Goal: Entertainment & Leisure: Consume media (video, audio)

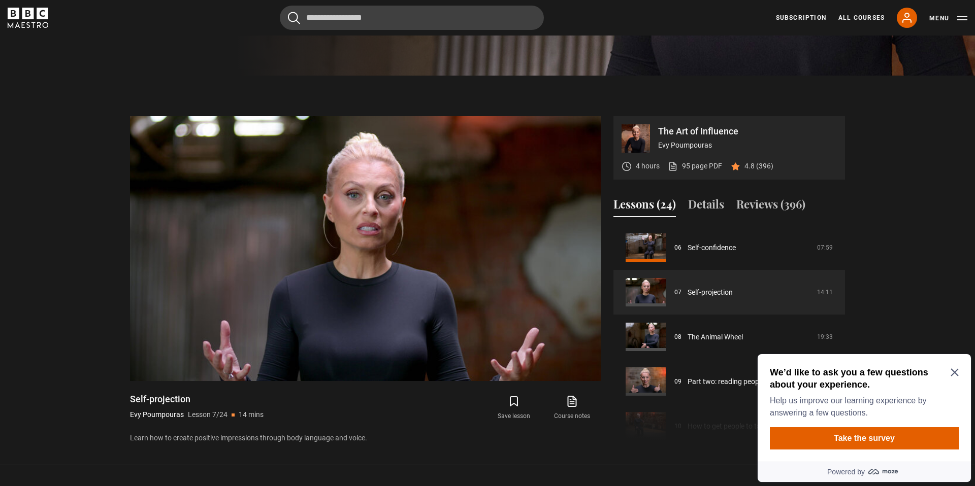
scroll to position [417, 0]
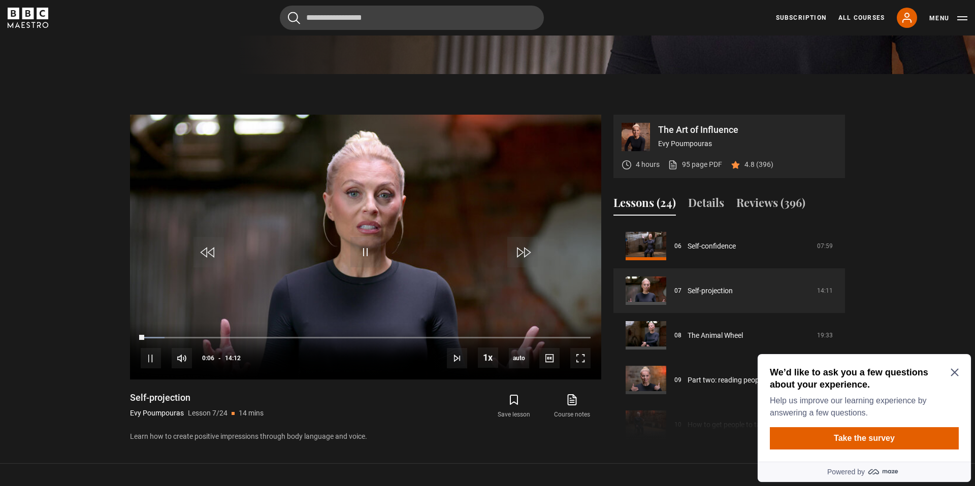
click at [957, 373] on icon "Close Maze Prompt" at bounding box center [955, 373] width 8 height 8
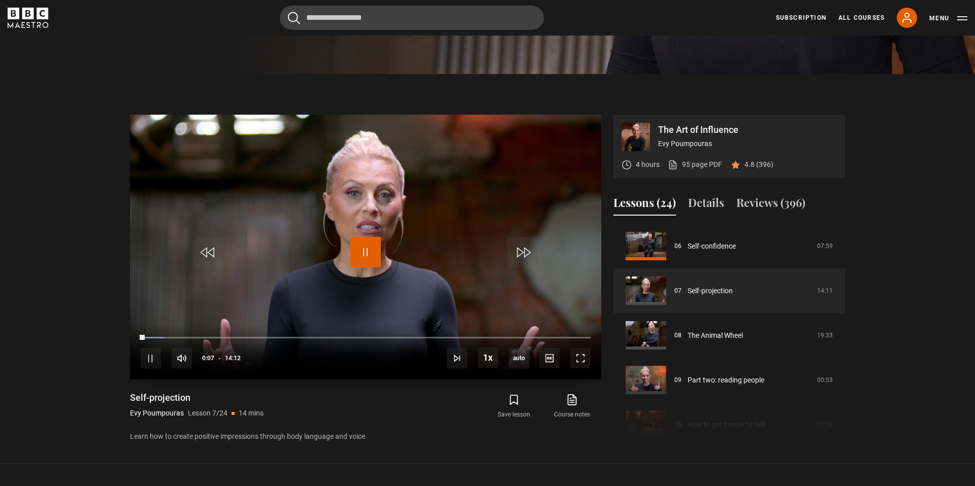
click at [367, 246] on span "Video Player" at bounding box center [365, 252] width 30 height 30
click at [356, 240] on span "Video Player" at bounding box center [365, 252] width 30 height 30
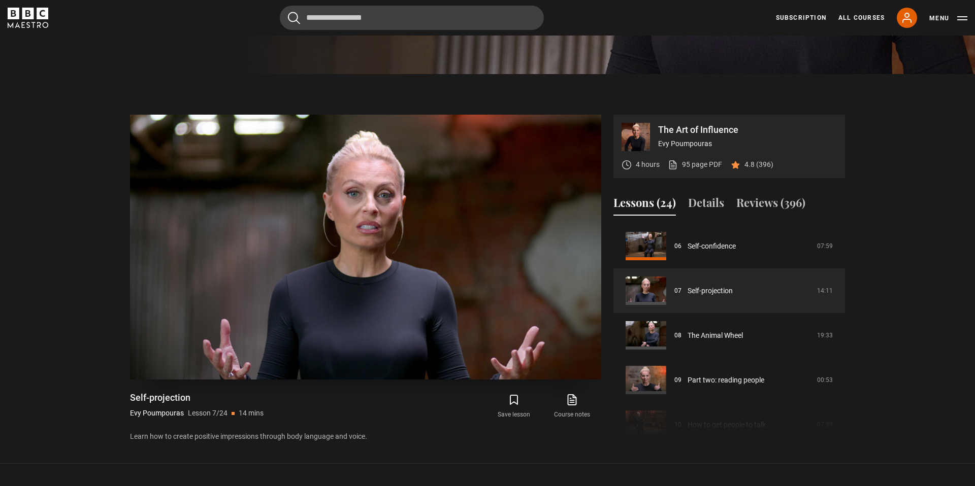
click at [323, 244] on video "Video Player" at bounding box center [365, 247] width 471 height 265
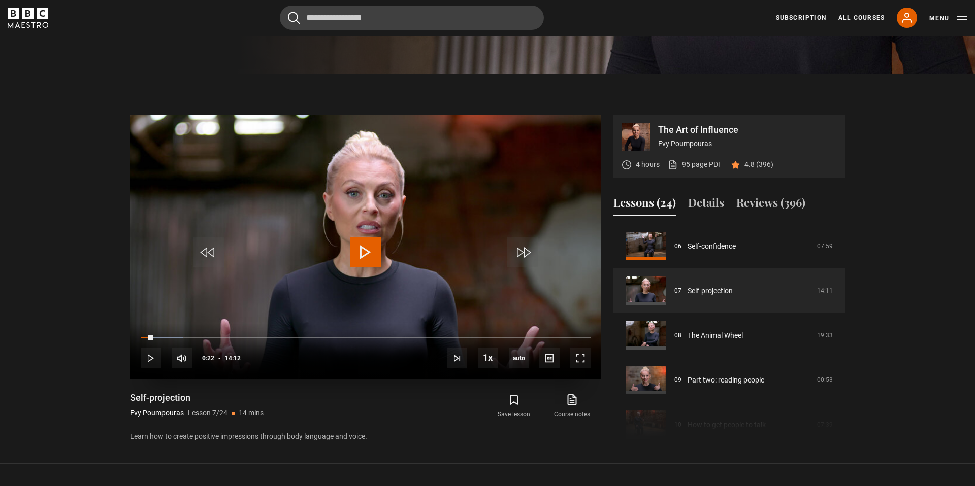
click at [364, 246] on span "Video Player" at bounding box center [365, 252] width 30 height 30
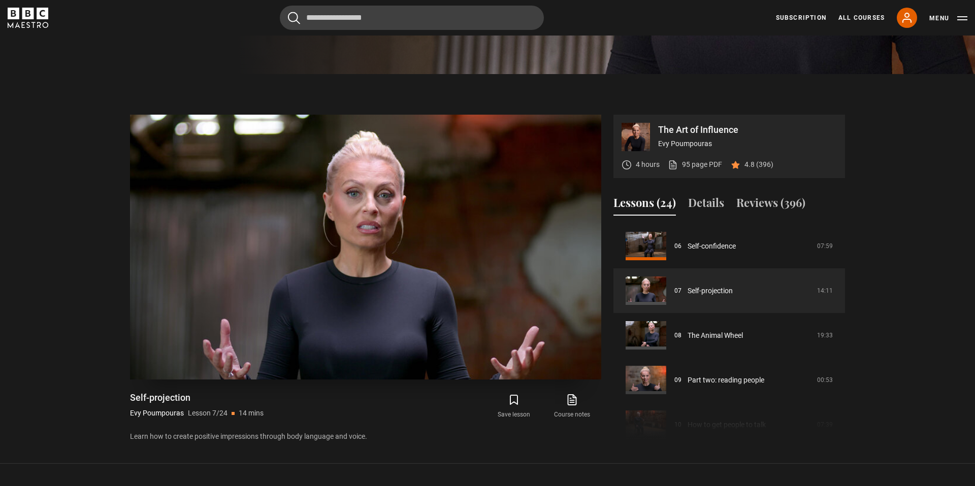
click at [313, 202] on video "Video Player" at bounding box center [365, 247] width 471 height 265
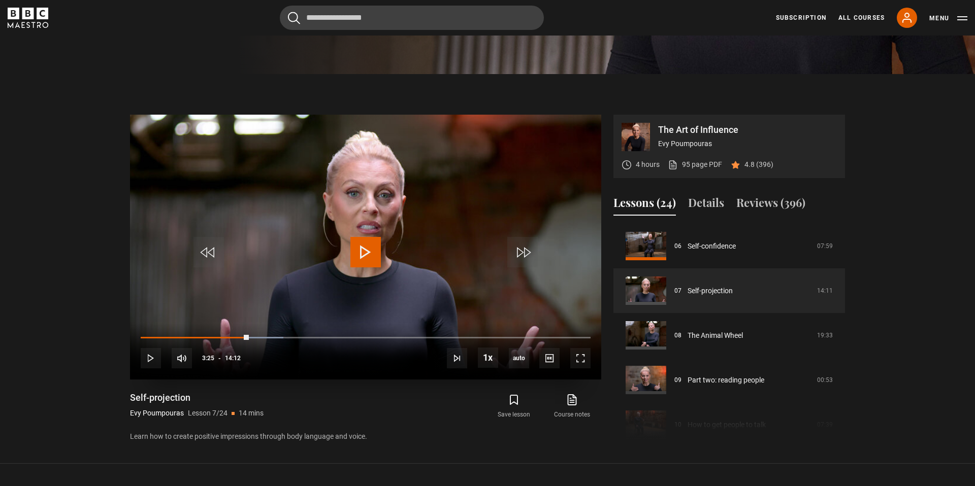
click at [367, 241] on span "Video Player" at bounding box center [365, 252] width 30 height 30
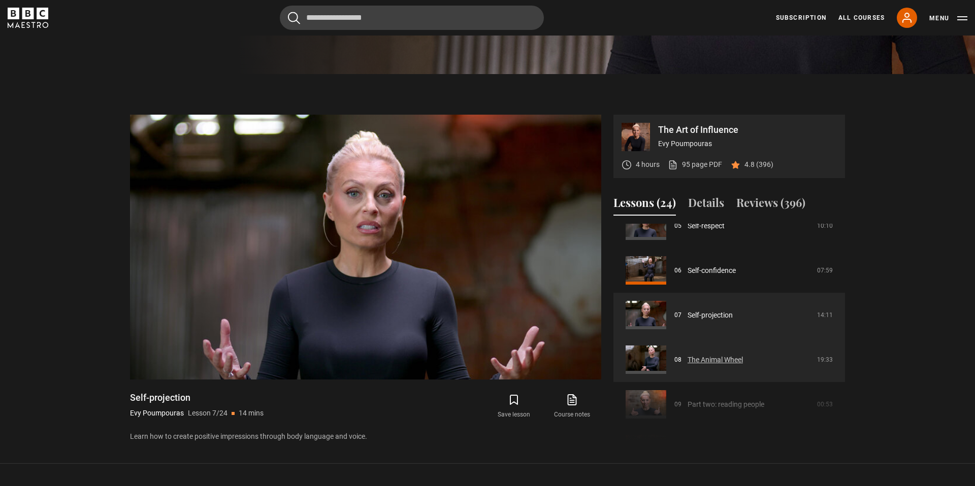
scroll to position [243, 0]
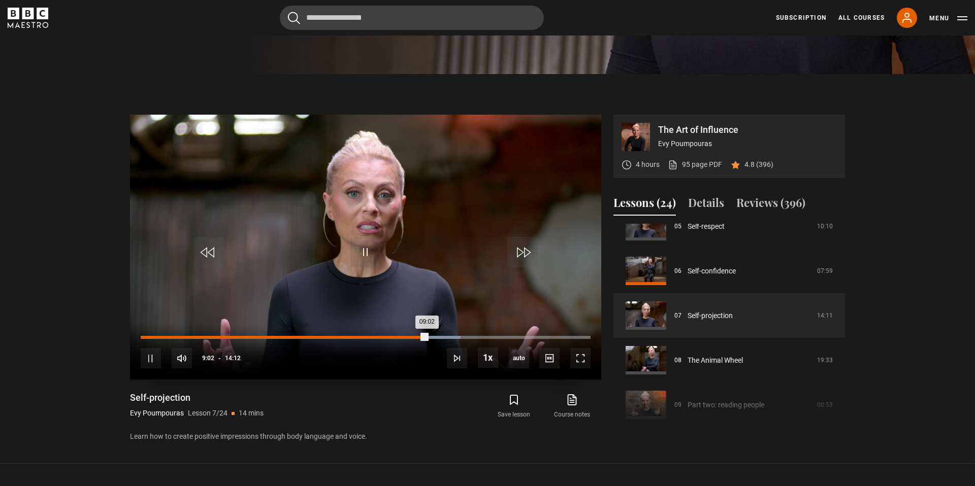
click at [392, 336] on div "07:56" at bounding box center [393, 337] width 2 height 3
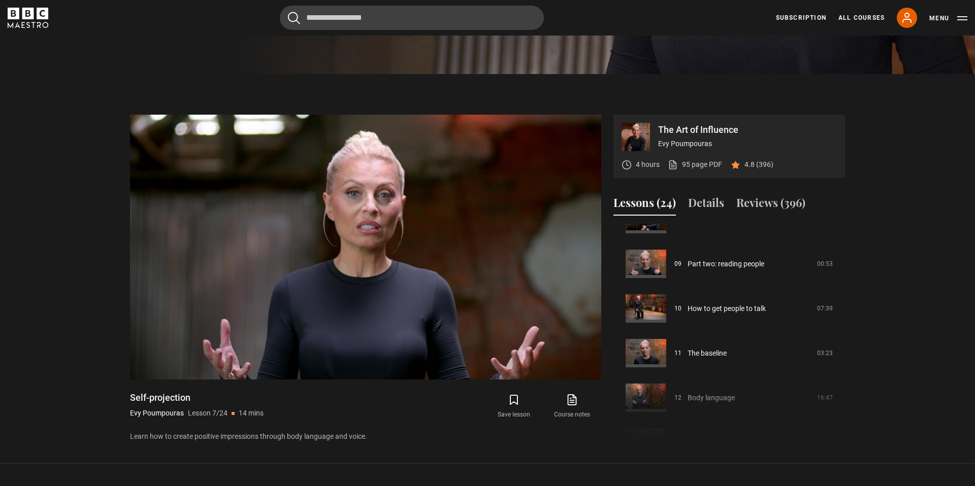
scroll to position [389, 0]
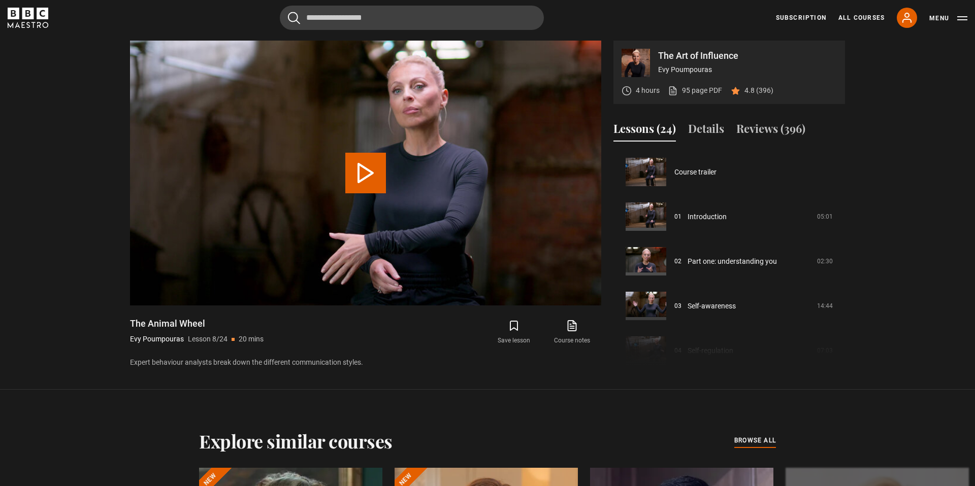
scroll to position [313, 0]
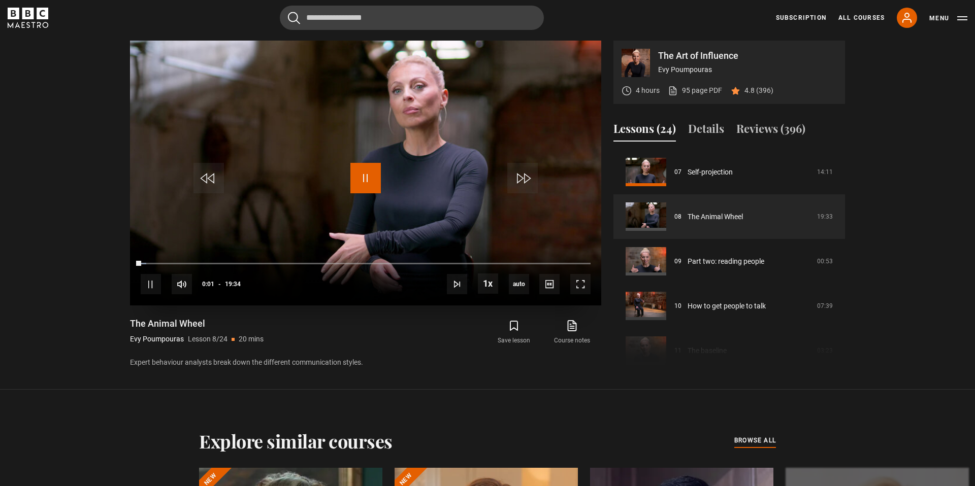
click at [367, 188] on span "Video Player" at bounding box center [365, 178] width 30 height 30
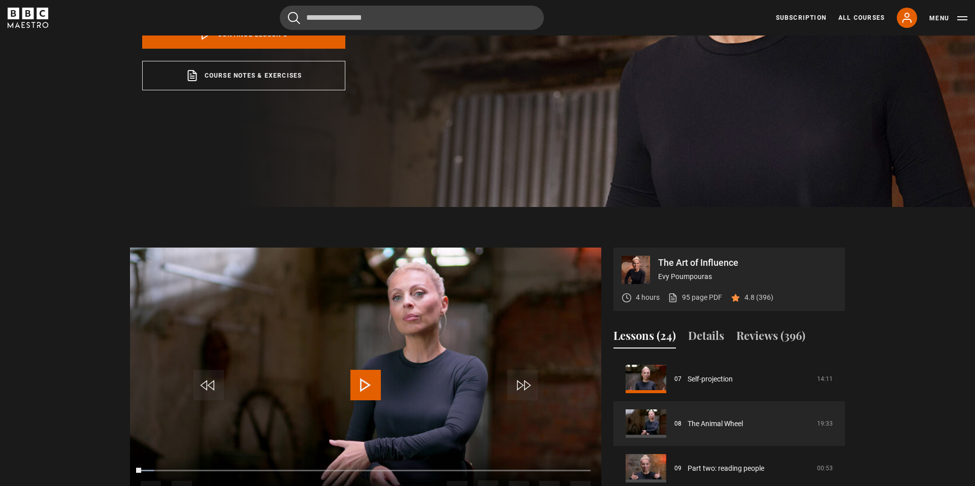
scroll to position [289, 0]
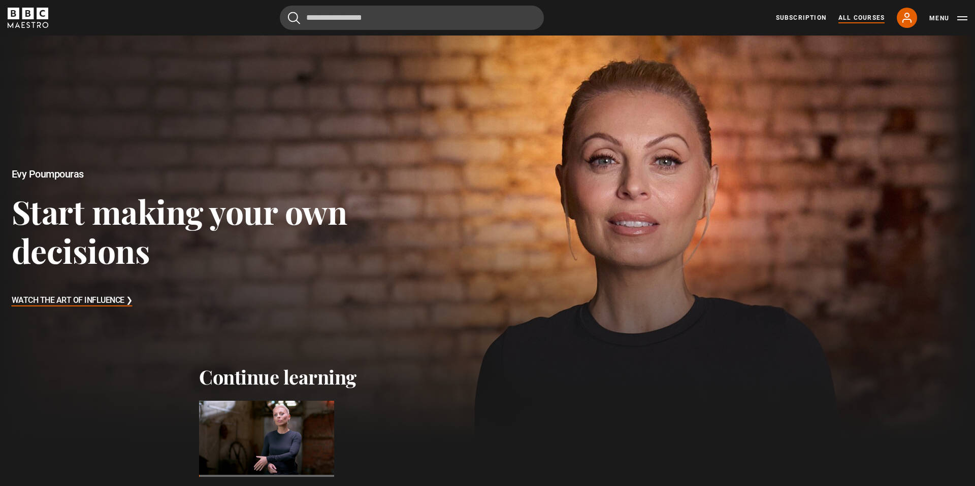
click at [865, 16] on link "All Courses" at bounding box center [861, 17] width 46 height 9
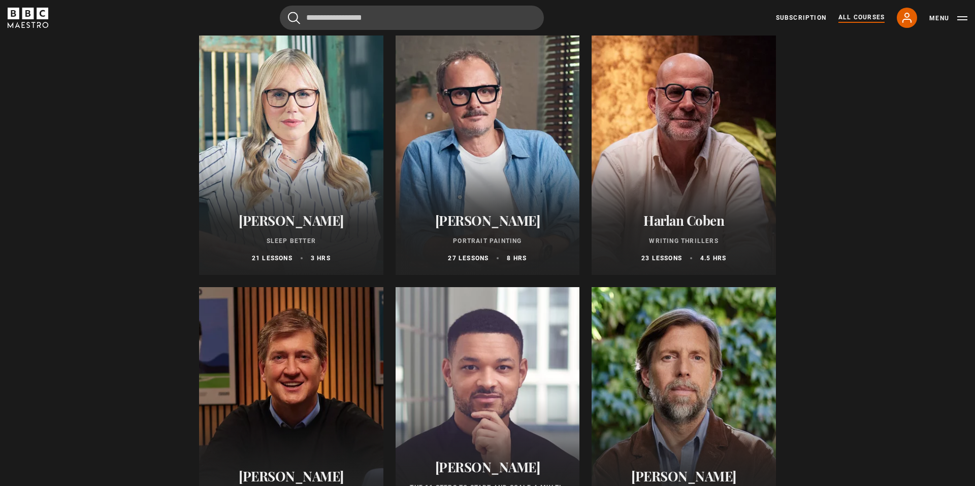
scroll to position [901, 0]
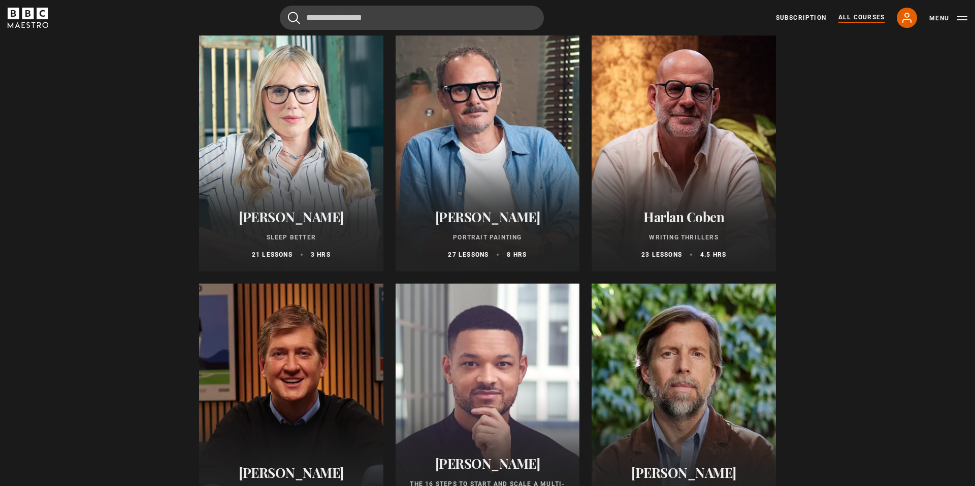
click at [292, 124] on div at bounding box center [291, 150] width 184 height 244
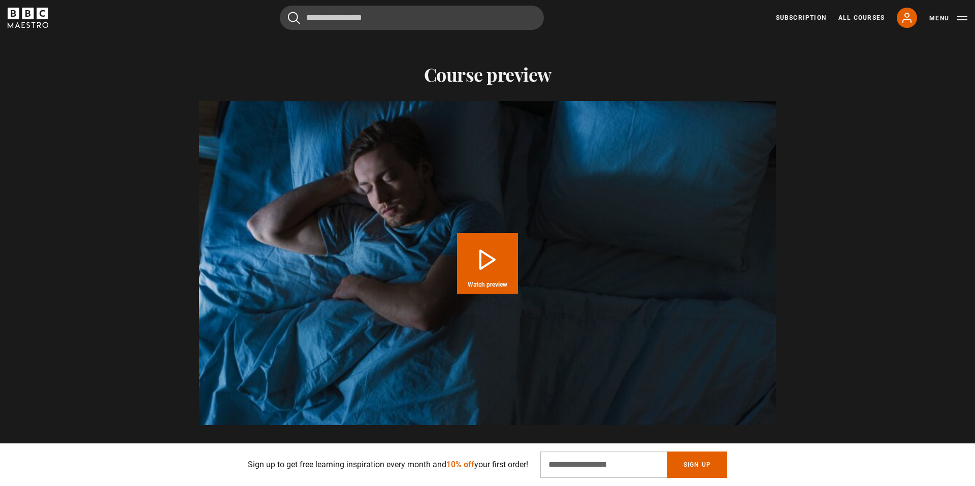
scroll to position [988, 0]
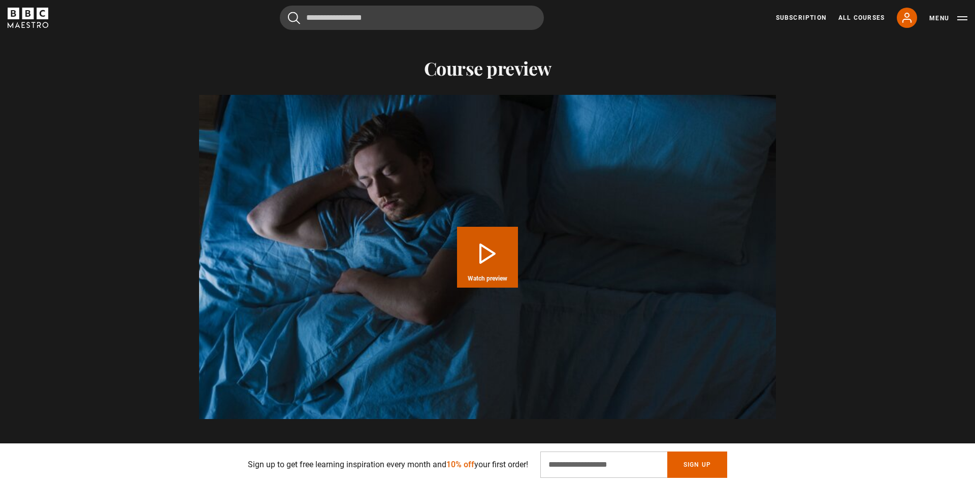
click at [476, 249] on button "Play Course overview for Sleep Better with Stephanie Romiszewski Watch preview" at bounding box center [487, 257] width 61 height 61
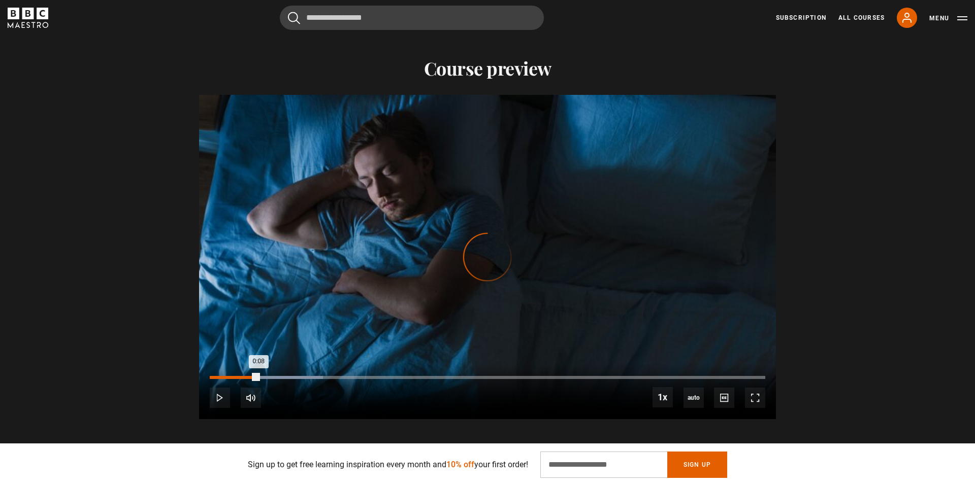
click at [258, 376] on div "Loaded : 20.41% 0:08 0:08" at bounding box center [487, 377] width 555 height 3
click at [328, 376] on div "Loaded : 51.02% 0:20 0:12" at bounding box center [487, 377] width 555 height 3
click at [394, 376] on div "Loaded : 66.33% 0:32 0:21" at bounding box center [487, 377] width 555 height 3
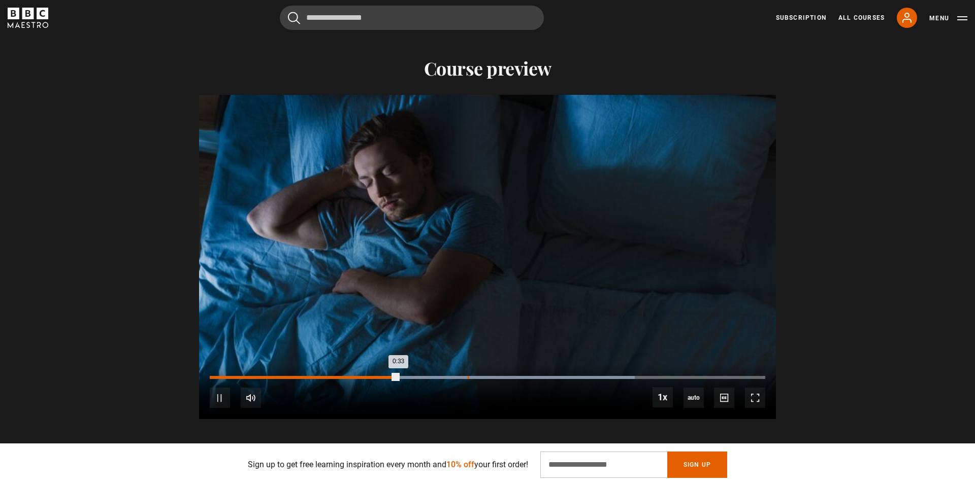
scroll to position [0, 266]
click at [468, 376] on div "Loaded : 76.53% 0:45 0:45" at bounding box center [487, 377] width 555 height 3
click at [540, 376] on div "Loaded : 86.73% 0:58 0:46" at bounding box center [487, 377] width 555 height 3
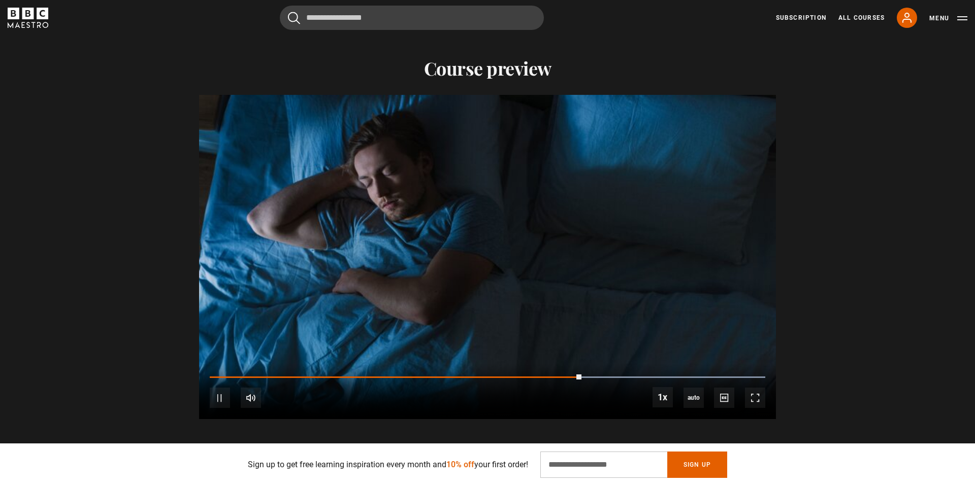
click at [668, 364] on div "10s Skip Back 10 seconds Pause 10s Skip Forward 10 seconds Loaded : 100.00% 1:2…" at bounding box center [487, 392] width 577 height 56
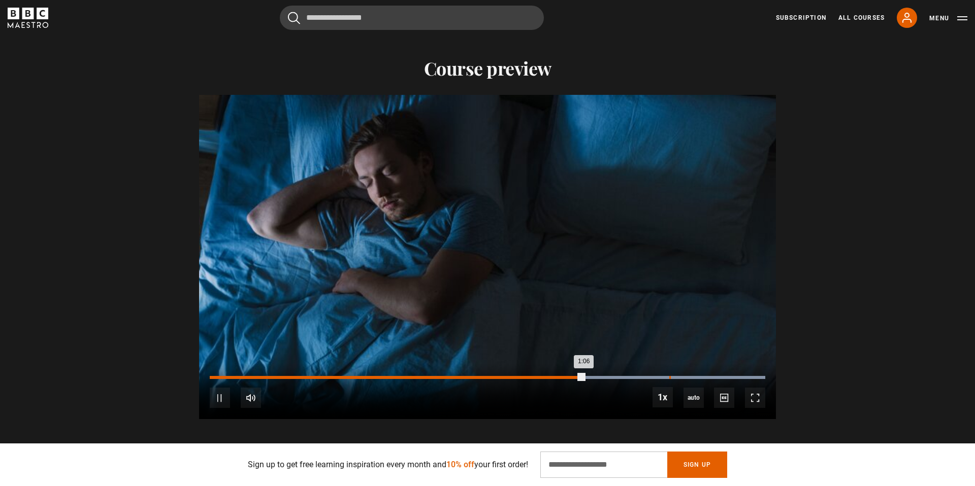
click at [669, 376] on div "Loaded : 100.00% 1:21 1:06" at bounding box center [487, 377] width 555 height 3
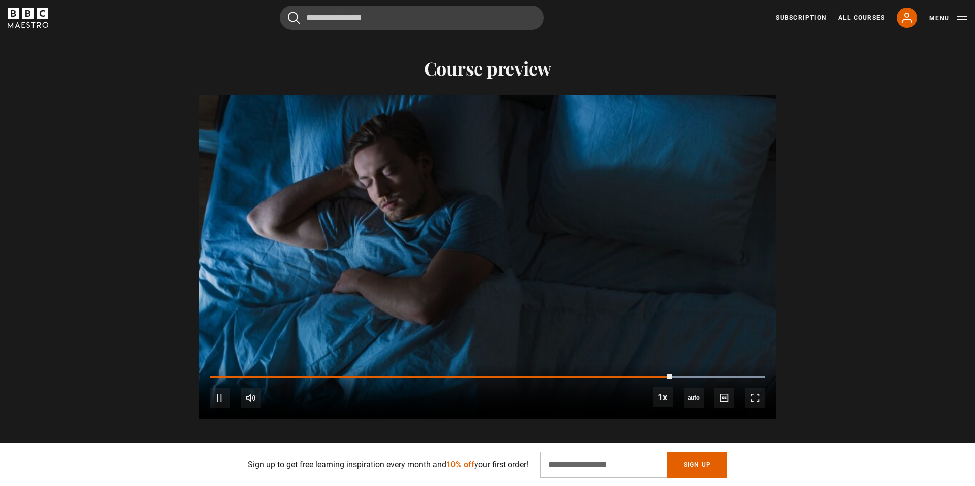
scroll to position [0, 399]
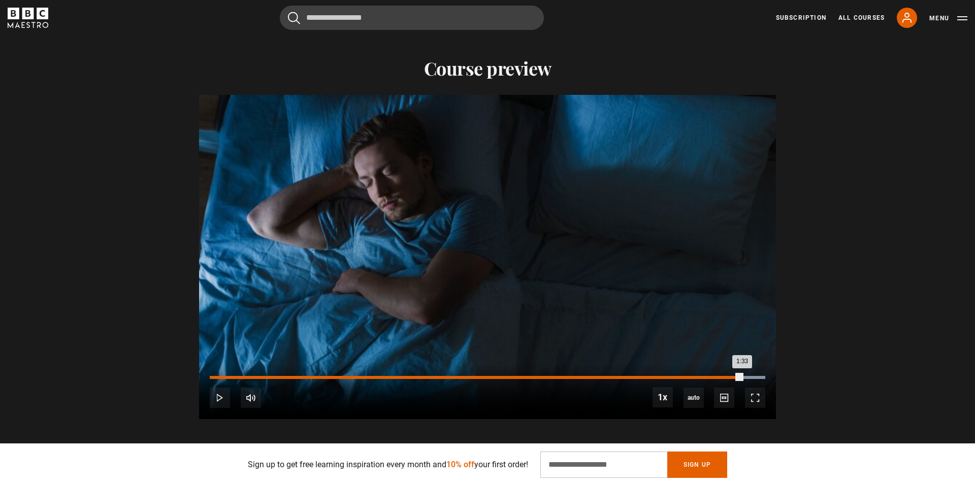
click at [741, 376] on div "Loaded : 100.00% 1:33 1:33" at bounding box center [487, 377] width 555 height 3
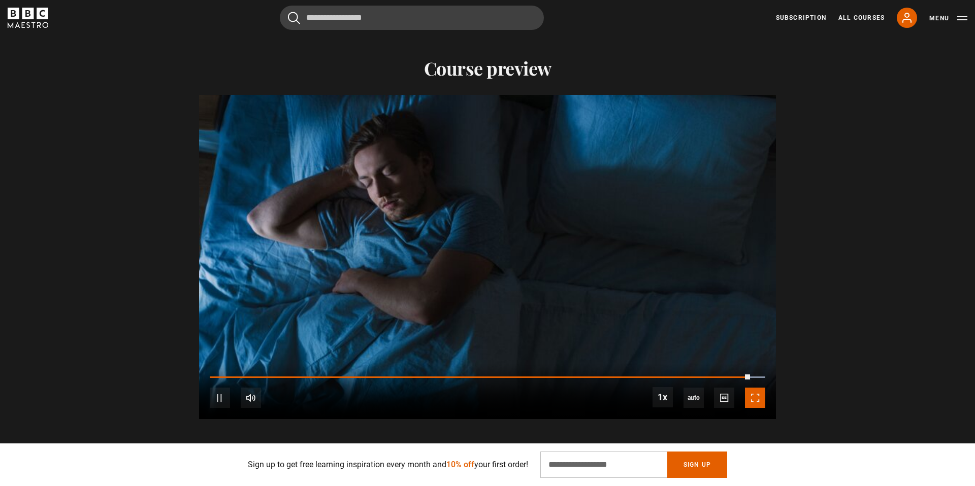
click at [759, 388] on span "Video Player" at bounding box center [755, 398] width 20 height 20
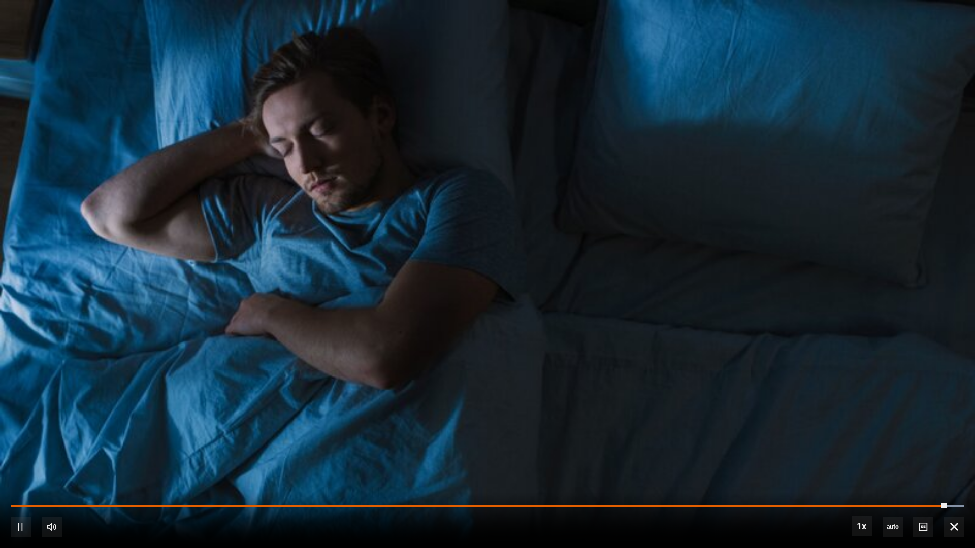
click at [761, 398] on video "Video Player" at bounding box center [487, 274] width 975 height 548
click at [949, 486] on span "Video Player" at bounding box center [954, 527] width 20 height 20
